Goal: Check status: Check status

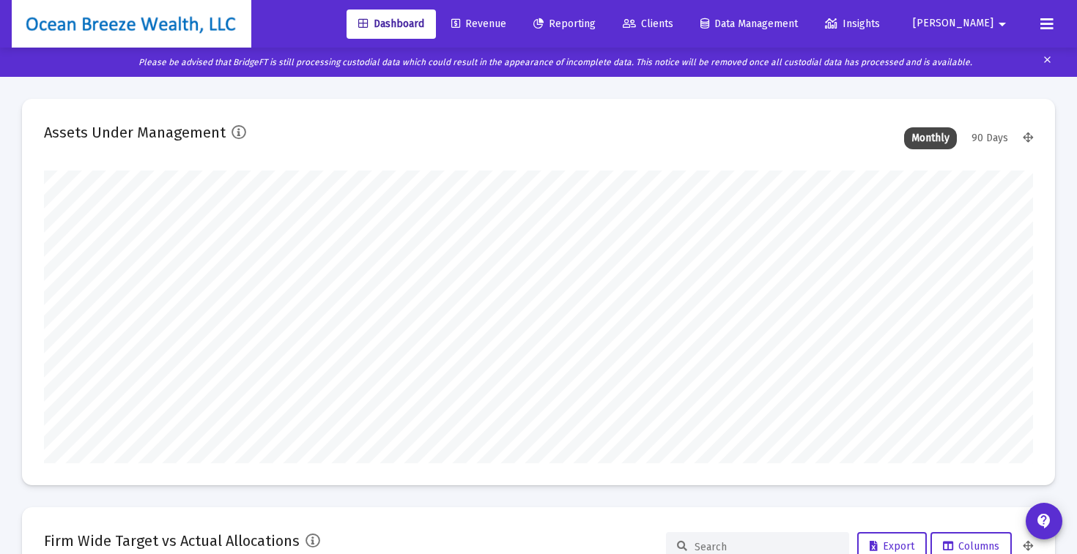
scroll to position [293, 989]
type input "[DATE]"
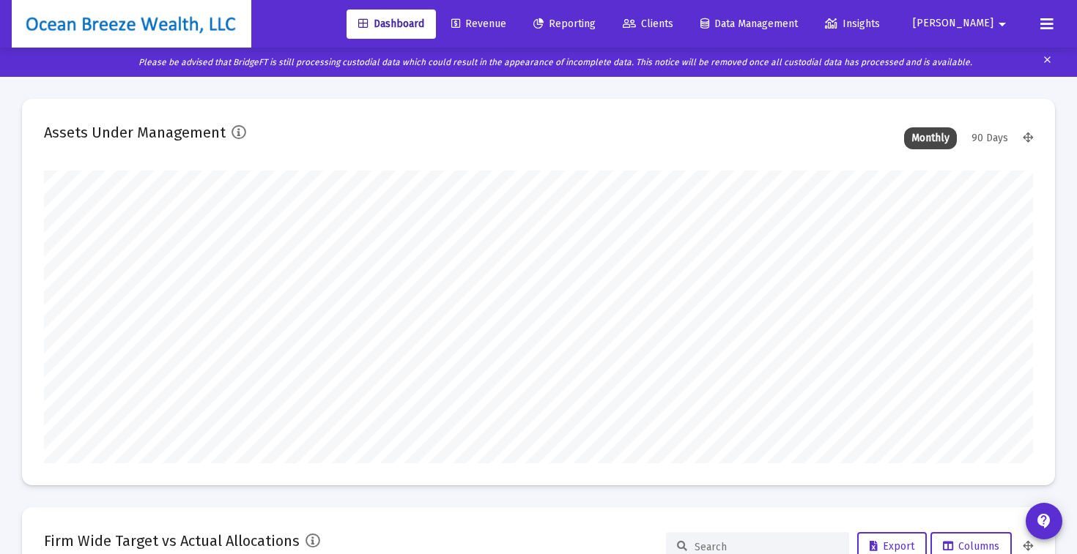
scroll to position [293, 989]
type input "[DATE]"
